Goal: Task Accomplishment & Management: Complete application form

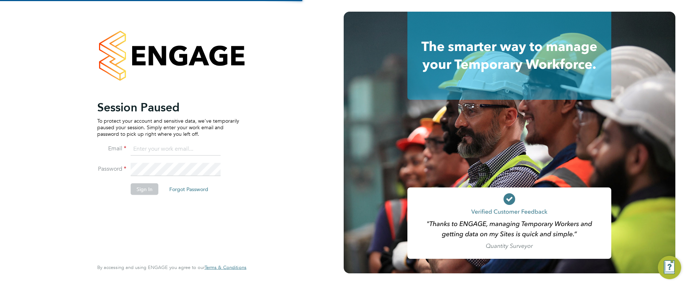
type input "Leanne.Rayner@setsquarerecruitment.com"
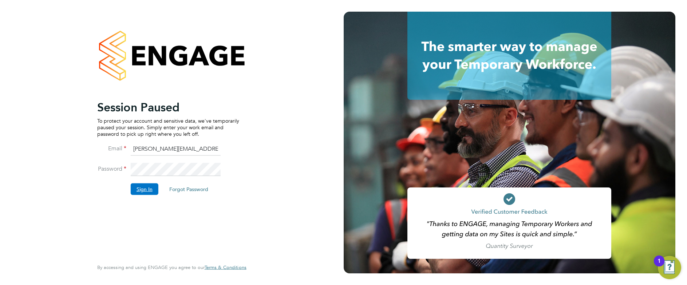
click at [140, 185] on button "Sign In" at bounding box center [145, 189] width 28 height 12
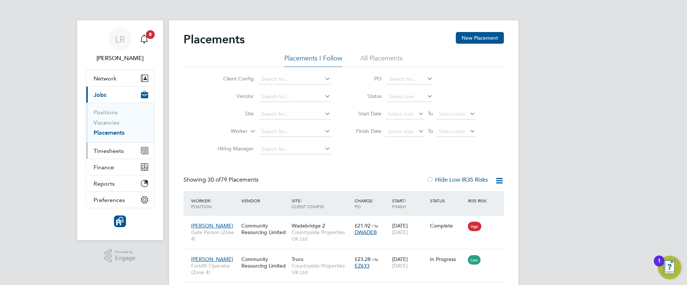
click at [106, 150] on span "Timesheets" at bounding box center [109, 150] width 30 height 7
click at [107, 147] on span "Timesheets" at bounding box center [109, 150] width 30 height 7
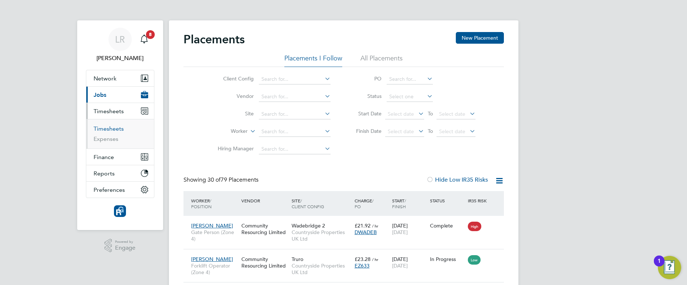
click at [107, 130] on link "Timesheets" at bounding box center [109, 128] width 30 height 7
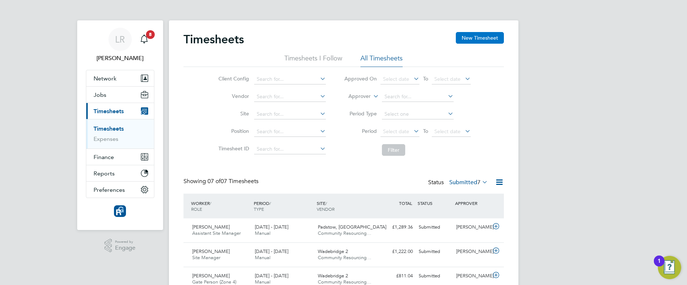
click at [473, 35] on button "New Timesheet" at bounding box center [480, 38] width 48 height 12
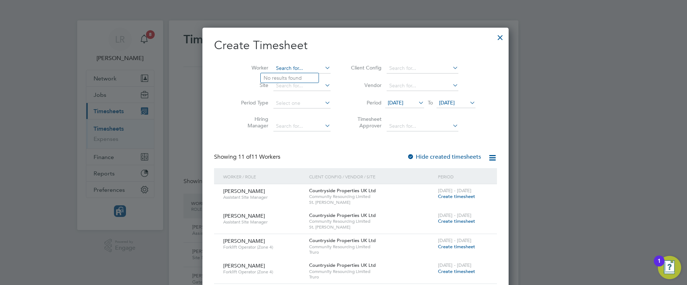
click at [273, 68] on input at bounding box center [301, 68] width 57 height 10
click at [305, 77] on b "[PERSON_NAME]" at bounding box center [326, 78] width 42 height 6
type input "[PERSON_NAME]"
click at [407, 161] on div "Showing 11 of 11 Workers Hide created timesheets" at bounding box center [355, 160] width 283 height 15
click at [407, 157] on label "Hide created timesheets" at bounding box center [444, 156] width 74 height 7
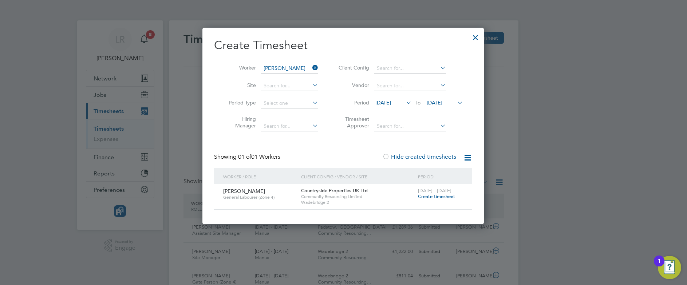
click at [433, 197] on span "Create timesheet" at bounding box center [436, 196] width 37 height 6
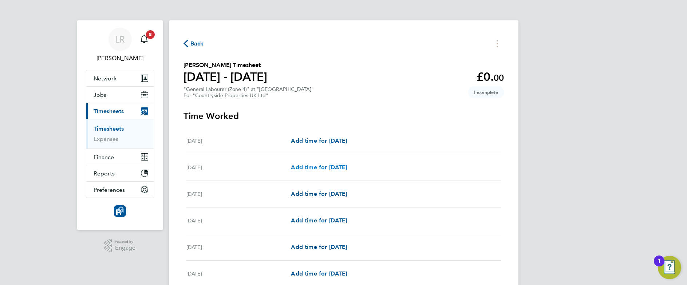
click at [347, 165] on span "Add time for [DATE]" at bounding box center [319, 167] width 56 height 7
select select "30"
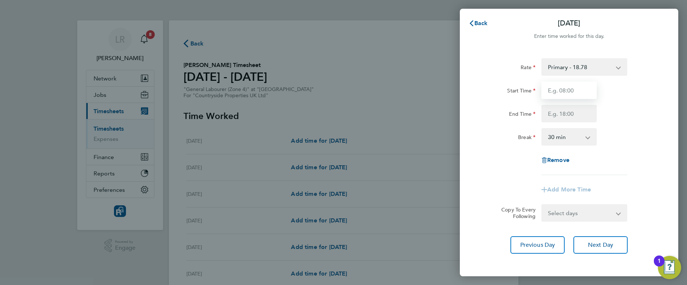
click at [577, 92] on input "Start Time" at bounding box center [568, 90] width 55 height 17
type input "07:30"
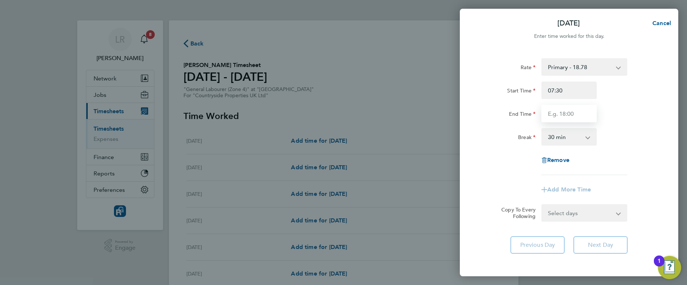
click at [565, 116] on input "End Time" at bounding box center [568, 113] width 55 height 17
type input "17:30"
click at [582, 214] on form "Rate Primary - 18.78 skilled - 20.05 Start Time 07:30 End Time 17:30 Break 0 mi…" at bounding box center [569, 139] width 178 height 163
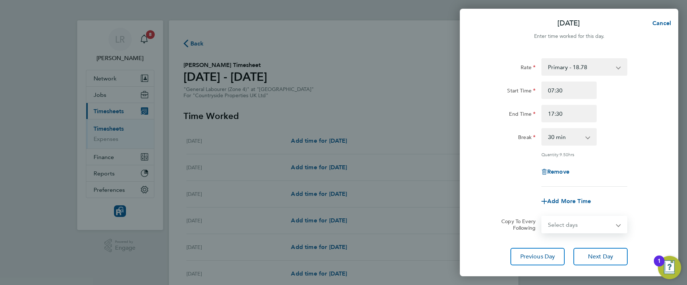
select select "WEEKDAY"
click at [542, 216] on select "Select days Day Weekday (Mon-Fri) Weekend (Sat-Sun) [DATE] [DATE] [DATE] [DATE]…" at bounding box center [580, 224] width 76 height 16
select select "[DATE]"
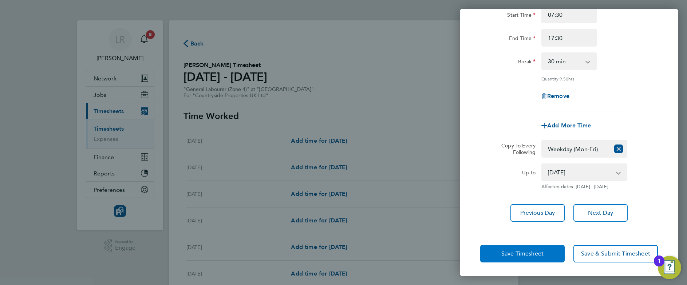
click at [533, 250] on span "Save Timesheet" at bounding box center [522, 253] width 42 height 7
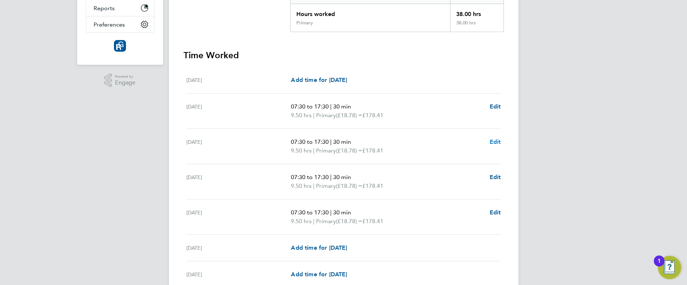
click at [492, 142] on span "Edit" at bounding box center [494, 141] width 11 height 7
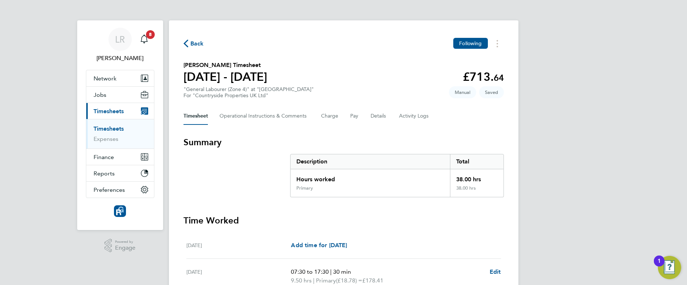
select select "30"
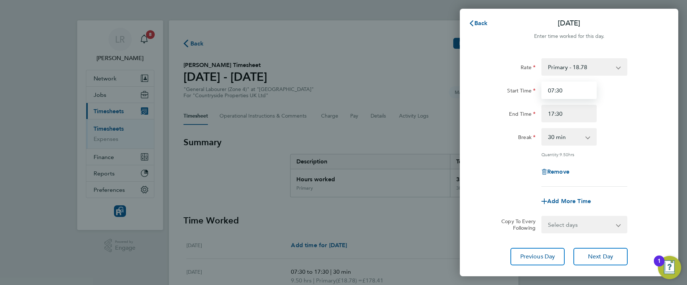
click at [561, 90] on input "07:30" at bounding box center [568, 90] width 55 height 17
type input "09:00"
click at [553, 111] on input "17:30" at bounding box center [568, 113] width 55 height 17
type input "16:30"
click at [515, 158] on div "Rate Primary - 18.78 skilled - 20.05 Start Time 09:00 End Time 16:30 Break 0 mi…" at bounding box center [569, 122] width 178 height 128
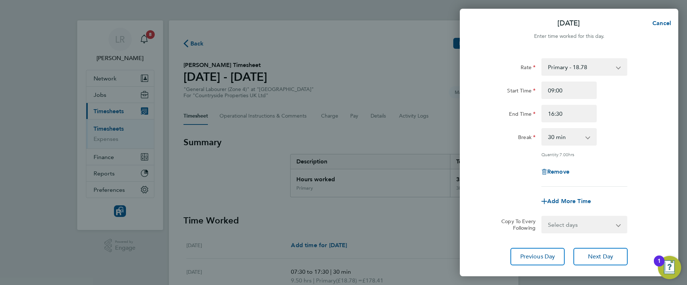
scroll to position [44, 0]
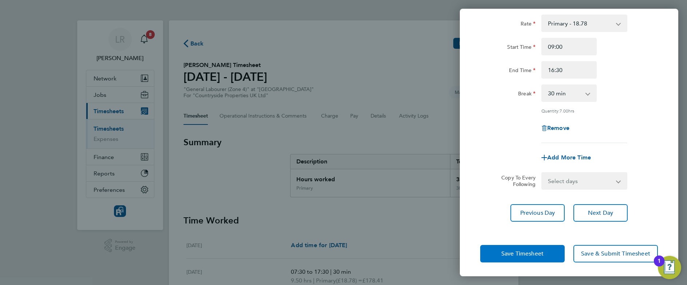
click at [500, 253] on button "Save Timesheet" at bounding box center [522, 253] width 84 height 17
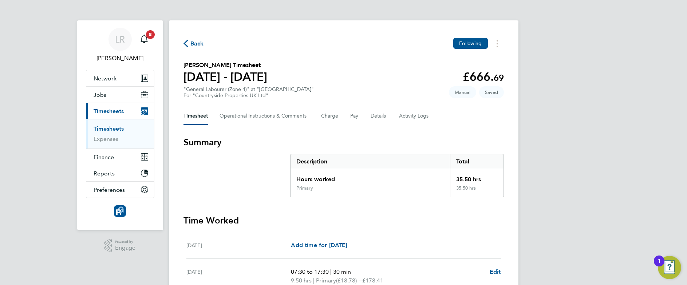
click at [554, 194] on div "LR [PERSON_NAME] Notifications 8 Applications: Network Team Members Businesses …" at bounding box center [343, 258] width 687 height 517
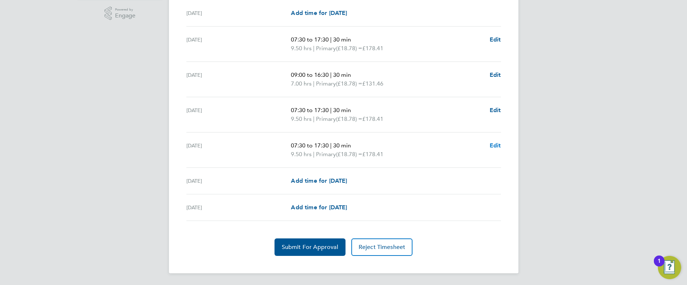
click at [495, 145] on span "Edit" at bounding box center [494, 145] width 11 height 7
select select "30"
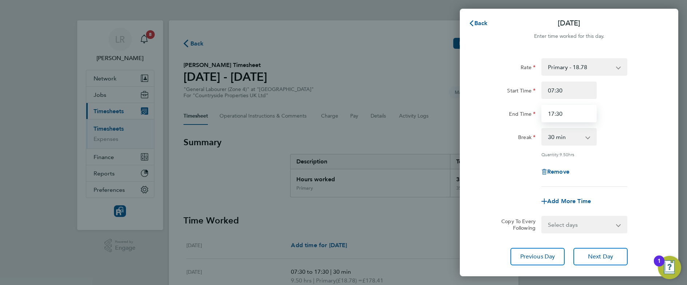
click at [560, 114] on input "17:30" at bounding box center [568, 113] width 55 height 17
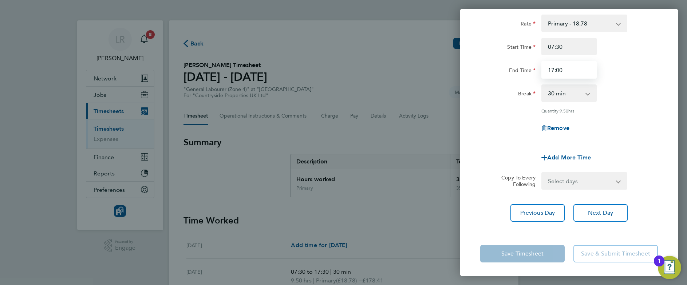
type input "17:00"
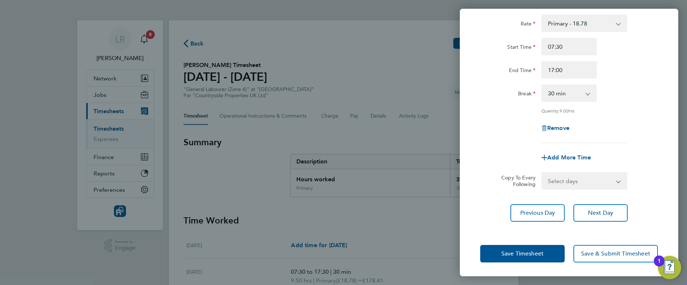
click at [484, 224] on div "Rate Primary - 18.78 skilled - 20.05 Start Time 07:30 End Time 17:00 Break 0 mi…" at bounding box center [569, 118] width 218 height 224
drag, startPoint x: 493, startPoint y: 238, endPoint x: 496, endPoint y: 247, distance: 9.2
click at [496, 247] on div "Save Timesheet Save & Submit Timesheet" at bounding box center [569, 253] width 218 height 47
click at [496, 247] on button "Save Timesheet" at bounding box center [522, 253] width 84 height 17
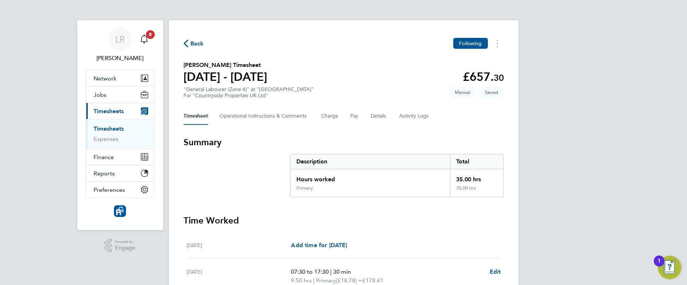
scroll to position [232, 0]
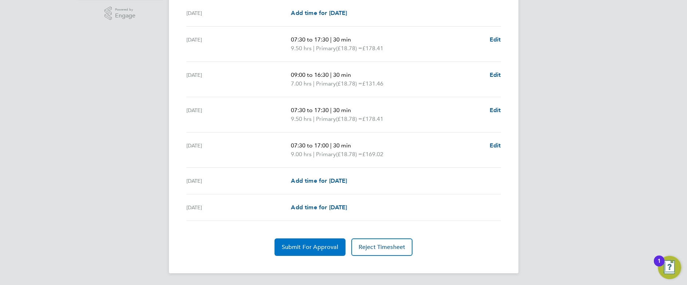
click at [303, 246] on span "Submit For Approval" at bounding box center [310, 246] width 56 height 7
